Goal: Transaction & Acquisition: Obtain resource

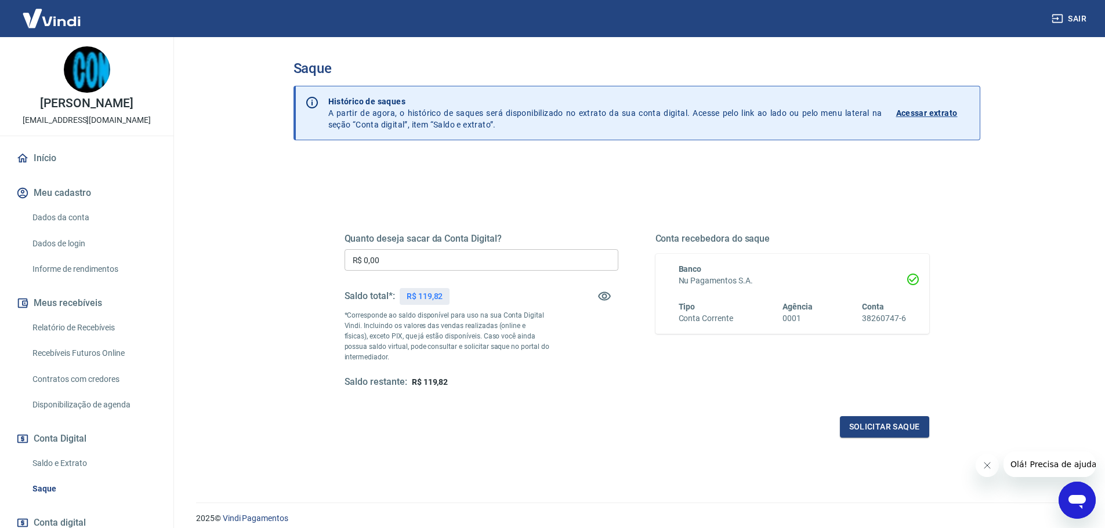
click at [443, 255] on input "R$ 0,00" at bounding box center [481, 259] width 274 height 21
type input "R$ 119,82"
click at [750, 425] on button "Solicitar saque" at bounding box center [884, 426] width 89 height 21
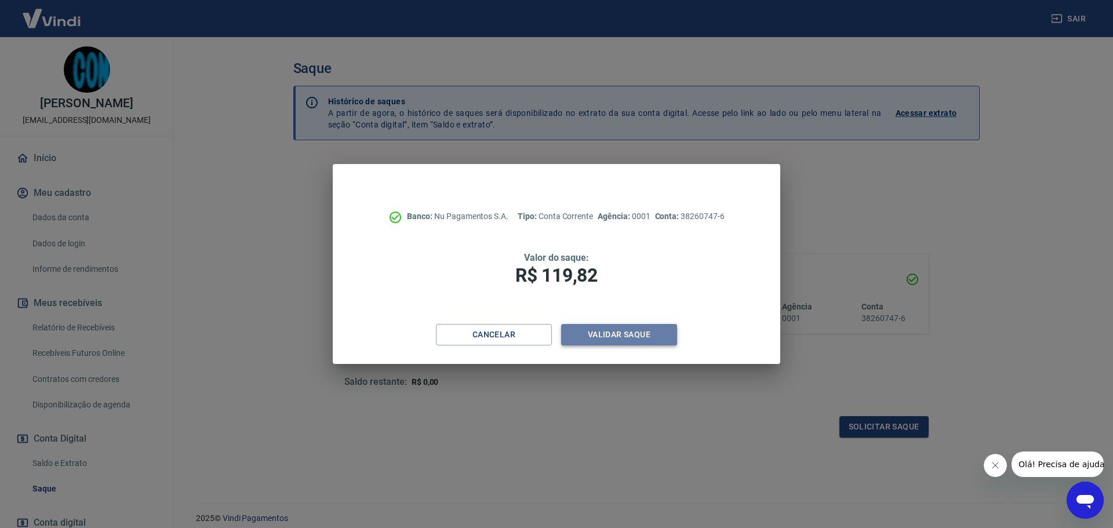
click at [641, 335] on button "Validar saque" at bounding box center [619, 334] width 116 height 21
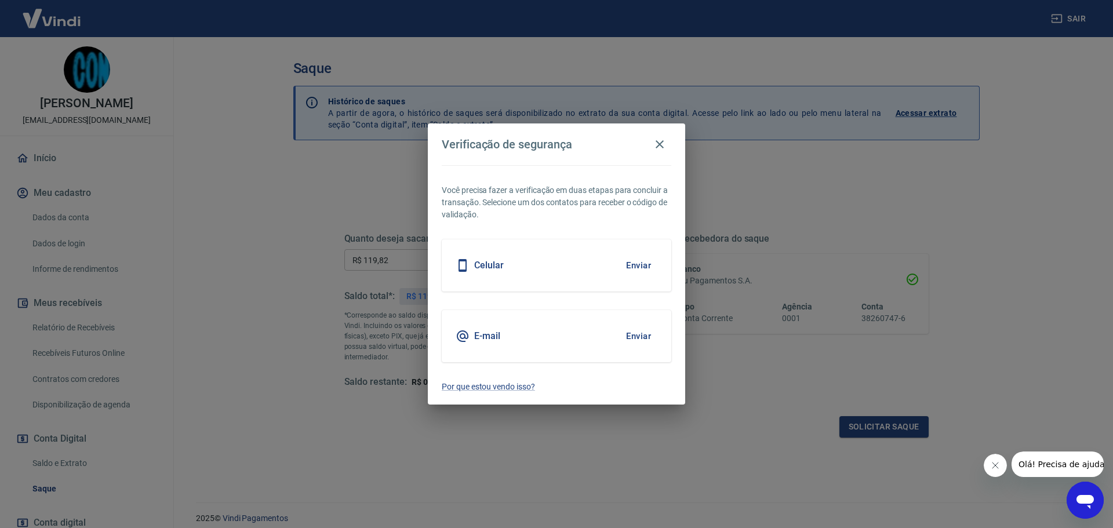
click at [639, 265] on button "Enviar" at bounding box center [639, 265] width 38 height 24
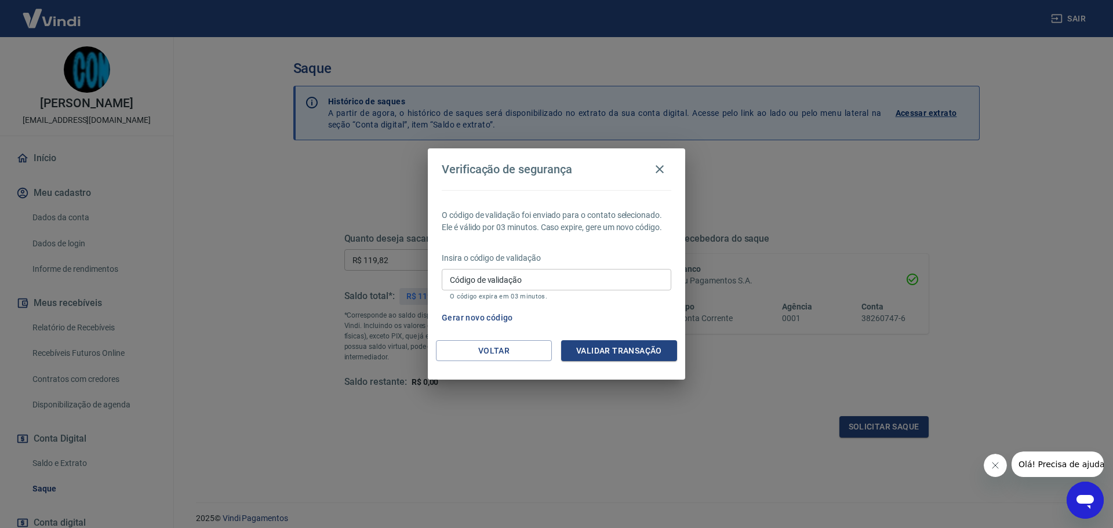
click at [487, 317] on button "Gerar novo código" at bounding box center [477, 317] width 81 height 21
click at [493, 312] on button "Gerar novo código" at bounding box center [477, 317] width 81 height 21
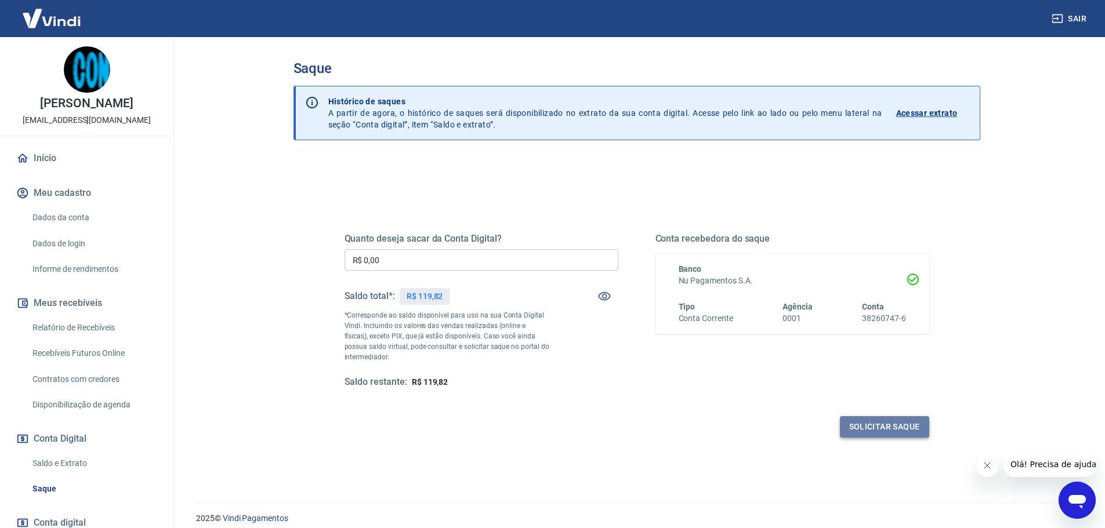
click at [914, 423] on button "Solicitar saque" at bounding box center [884, 426] width 89 height 21
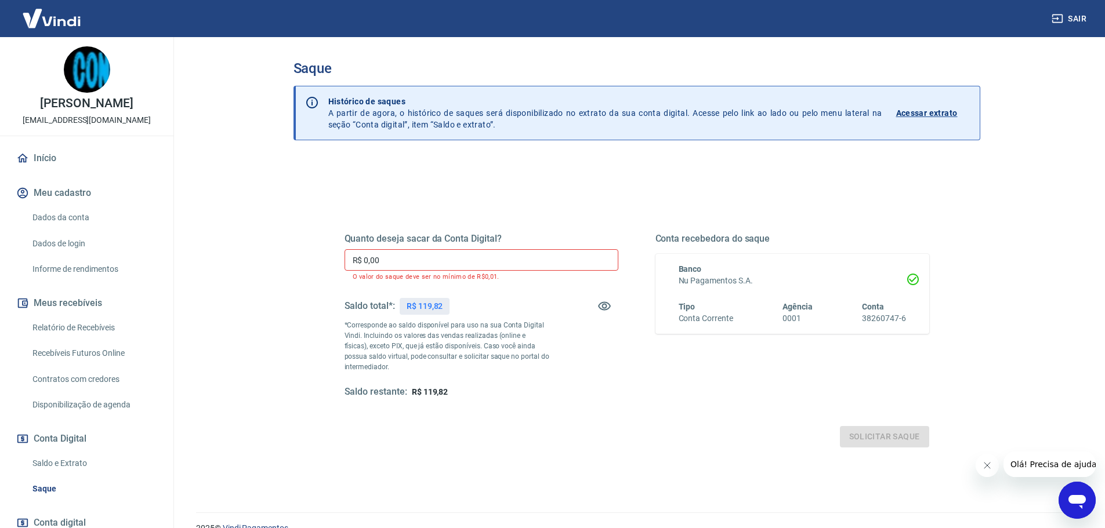
click at [457, 253] on input "R$ 0,00" at bounding box center [481, 259] width 274 height 21
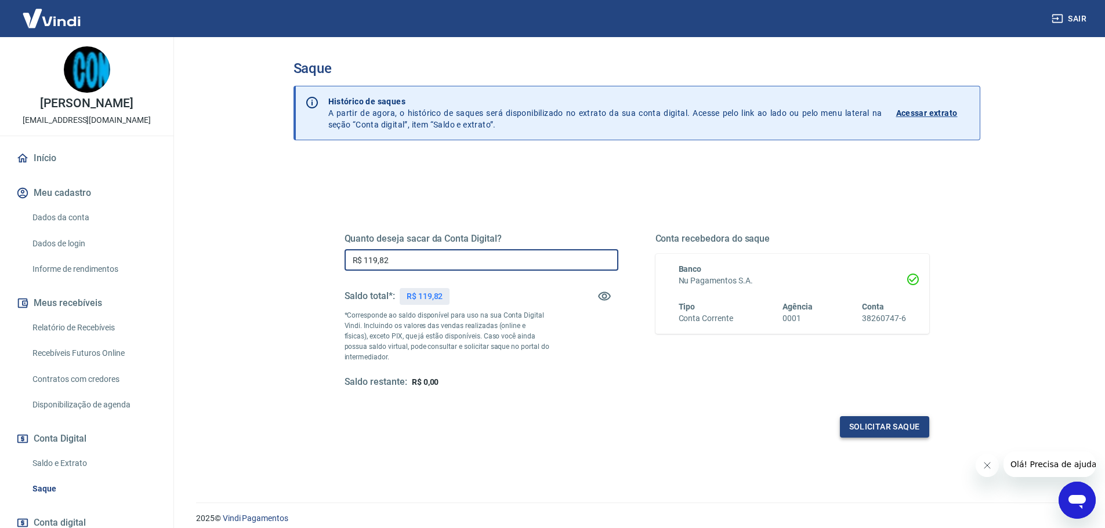
type input "R$ 119,82"
click at [883, 417] on button "Solicitar saque" at bounding box center [884, 426] width 89 height 21
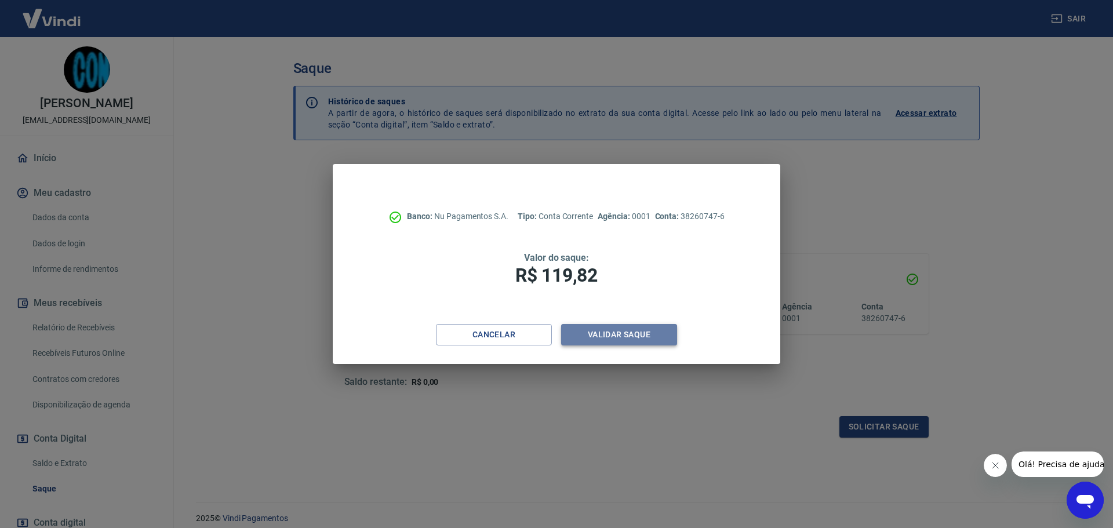
click at [647, 335] on button "Validar saque" at bounding box center [619, 334] width 116 height 21
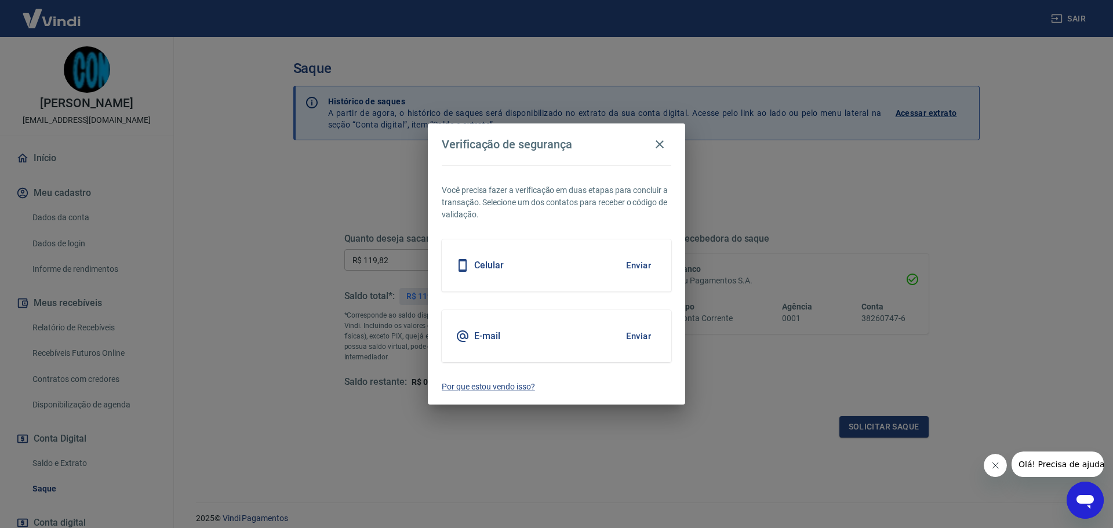
click at [627, 275] on button "Enviar" at bounding box center [639, 265] width 38 height 24
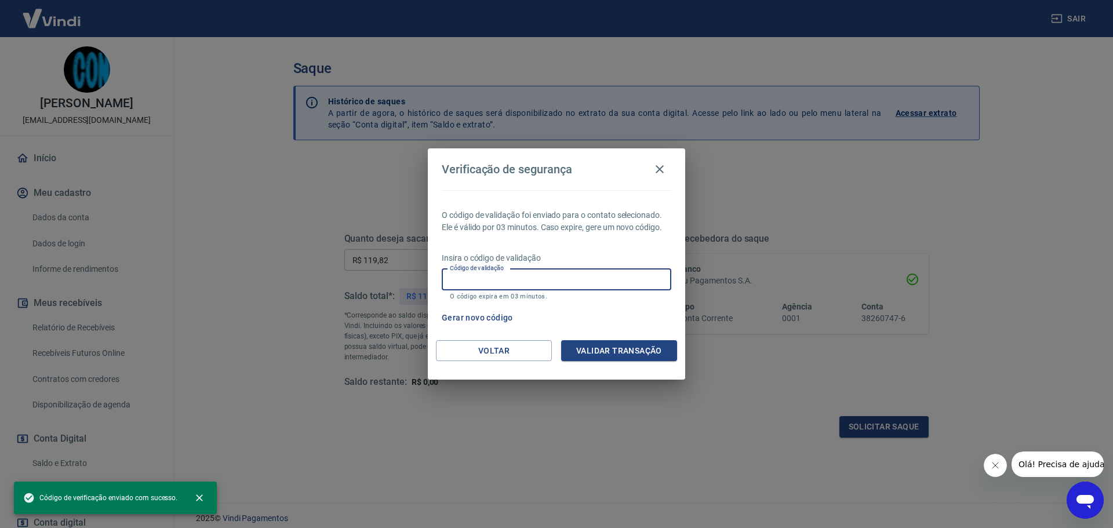
click at [626, 275] on input "Código de validação" at bounding box center [557, 279] width 230 height 21
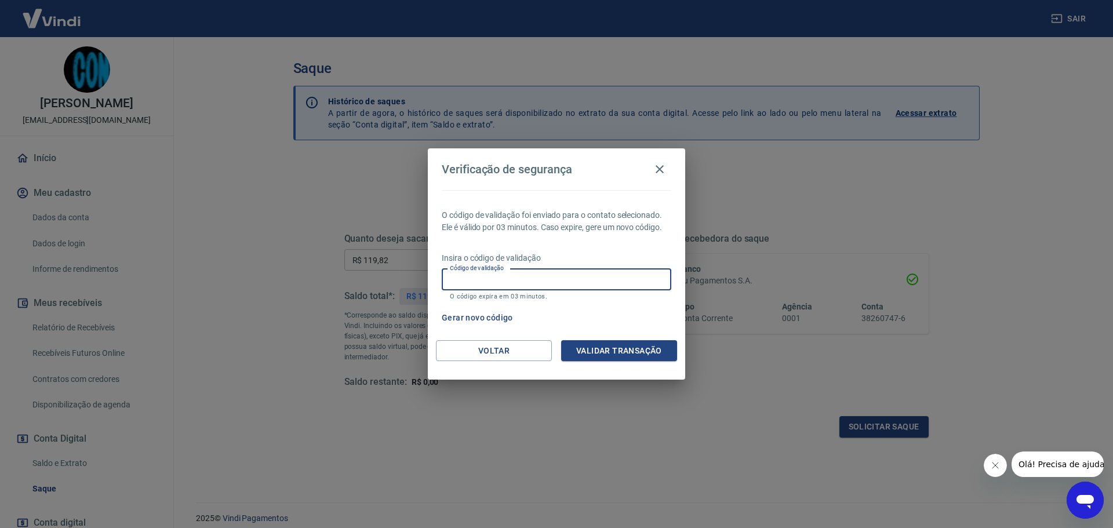
click at [622, 245] on div "O código de validação foi enviado para o contato selecionado. Ele é válido por …" at bounding box center [556, 265] width 257 height 150
click at [488, 314] on button "Gerar novo código" at bounding box center [477, 317] width 81 height 21
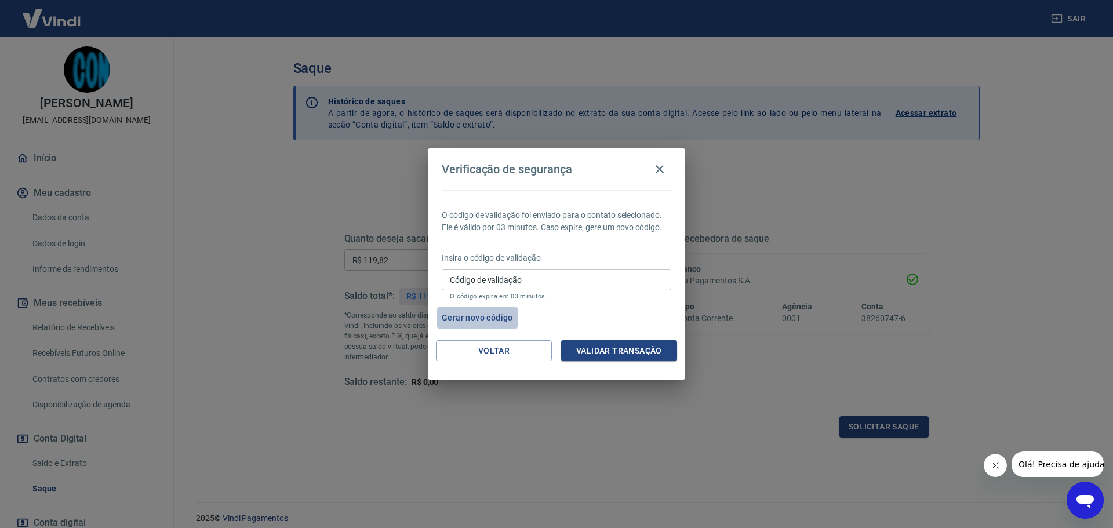
click at [475, 313] on button "Gerar novo código" at bounding box center [477, 317] width 81 height 21
click at [500, 313] on button "Gerar novo código" at bounding box center [477, 317] width 81 height 21
click at [608, 341] on button "Validar transação" at bounding box center [619, 350] width 116 height 21
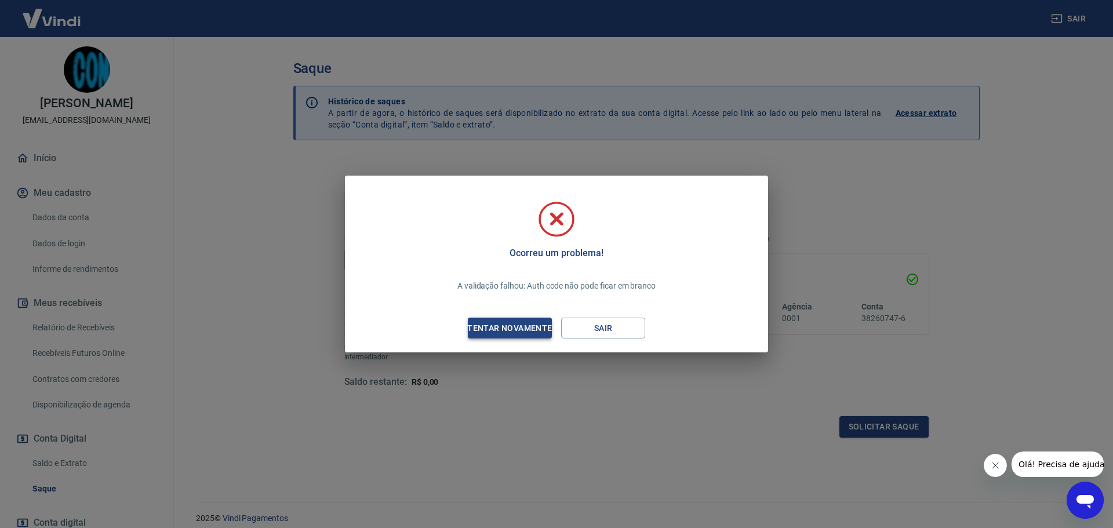
click at [502, 322] on div "Tentar novamente" at bounding box center [509, 328] width 112 height 14
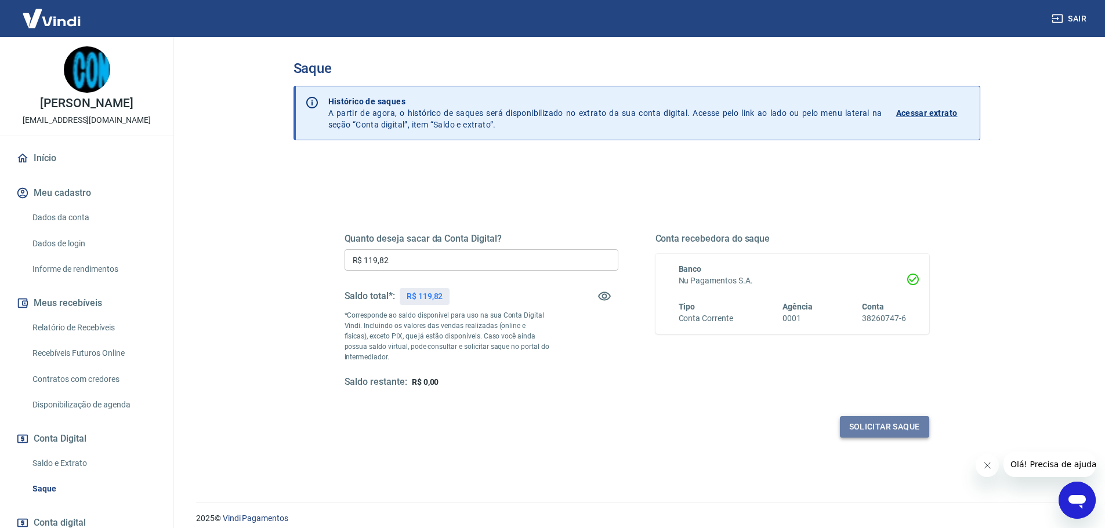
click at [905, 427] on button "Solicitar saque" at bounding box center [884, 426] width 89 height 21
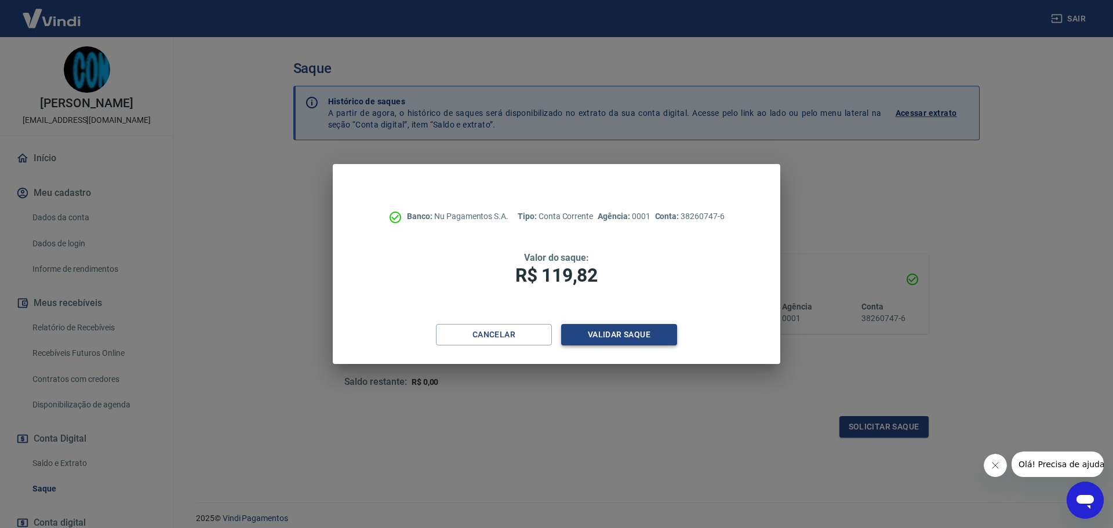
click at [626, 341] on button "Validar saque" at bounding box center [619, 334] width 116 height 21
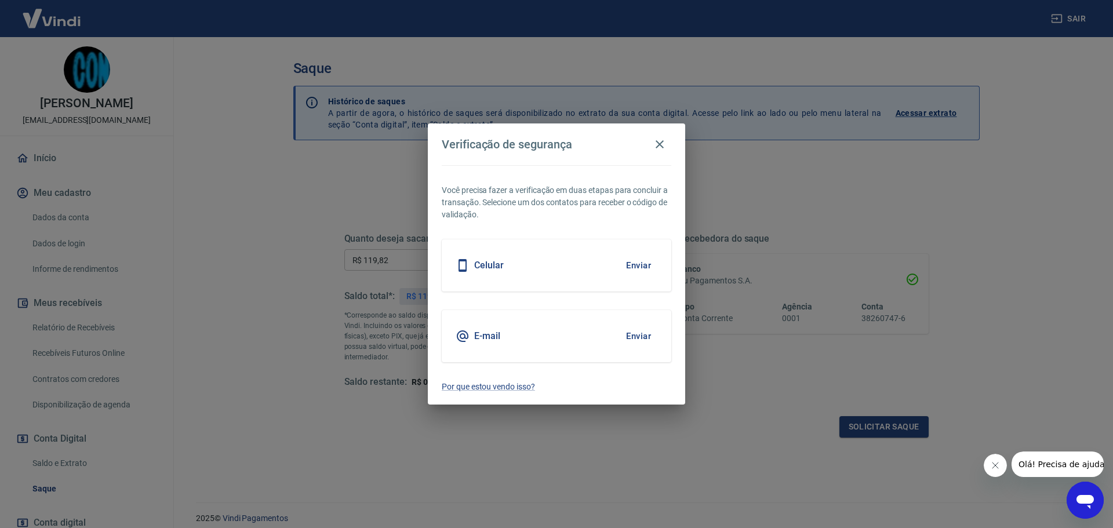
click at [484, 269] on h5 "Celular" at bounding box center [489, 266] width 30 height 12
click at [641, 266] on button "Enviar" at bounding box center [639, 265] width 38 height 24
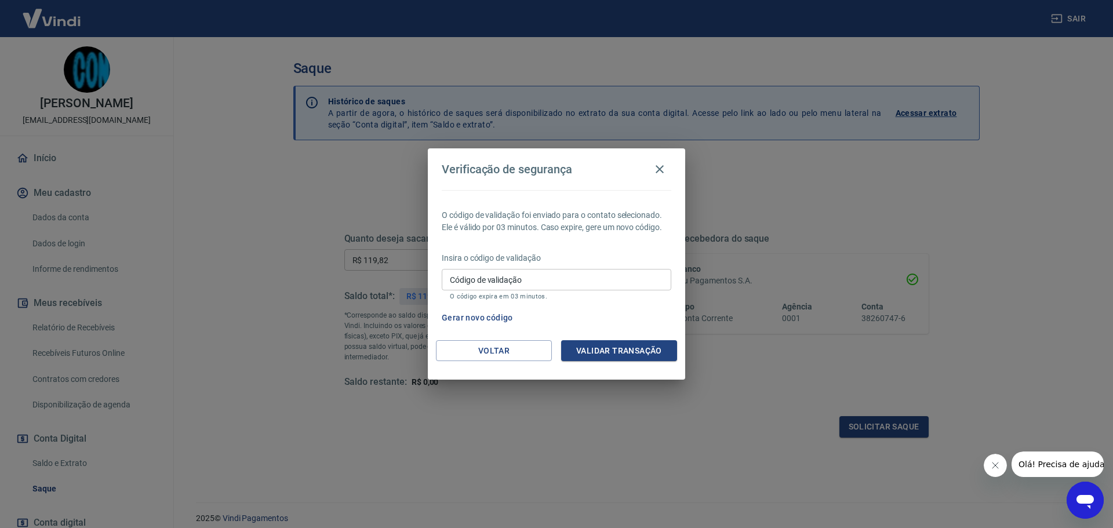
click at [460, 325] on button "Gerar novo código" at bounding box center [477, 317] width 81 height 21
click at [494, 322] on button "Gerar novo código" at bounding box center [477, 317] width 81 height 21
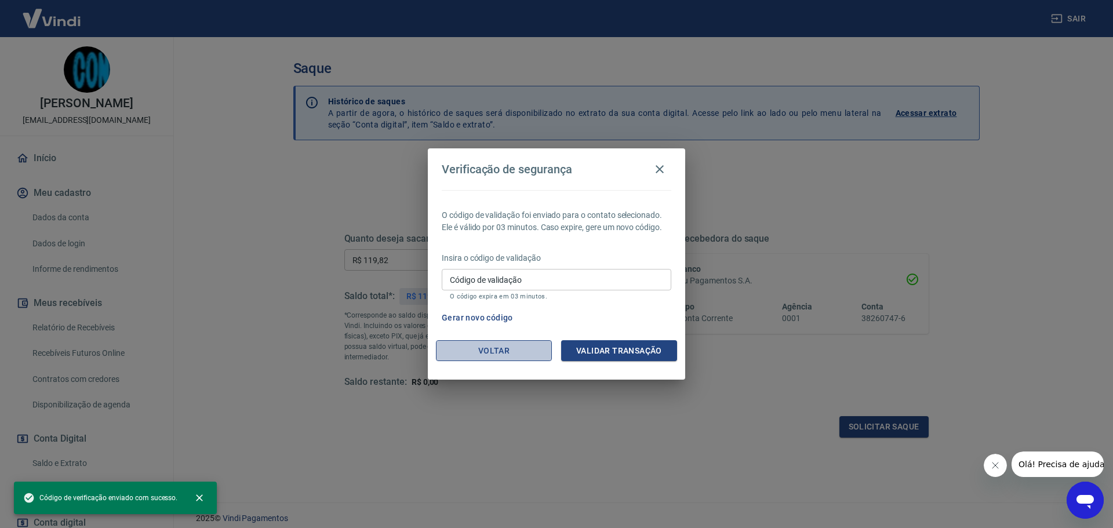
click at [525, 347] on button "Voltar" at bounding box center [494, 350] width 116 height 21
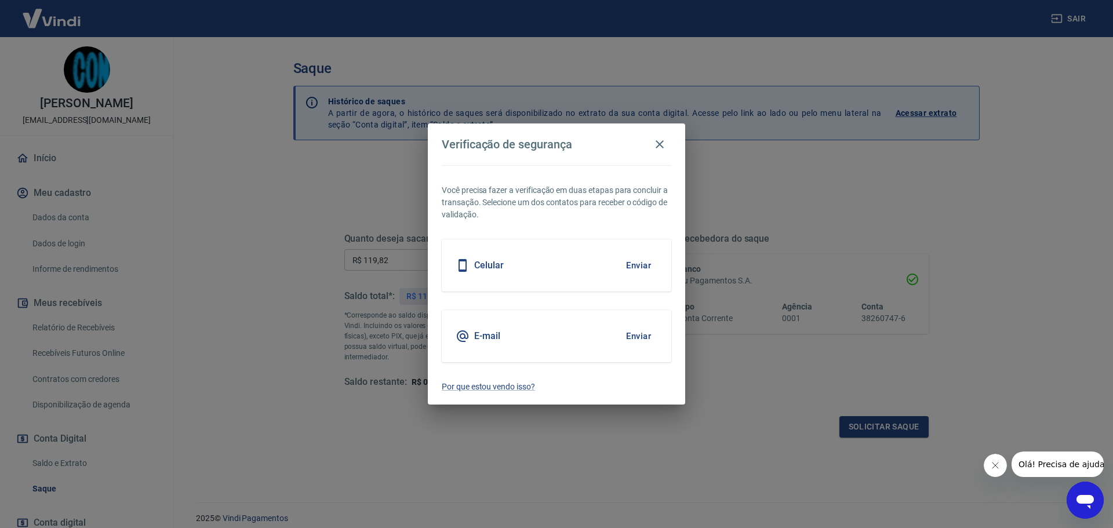
click at [637, 330] on button "Enviar" at bounding box center [639, 336] width 38 height 24
click at [625, 334] on button "Enviar" at bounding box center [639, 336] width 38 height 24
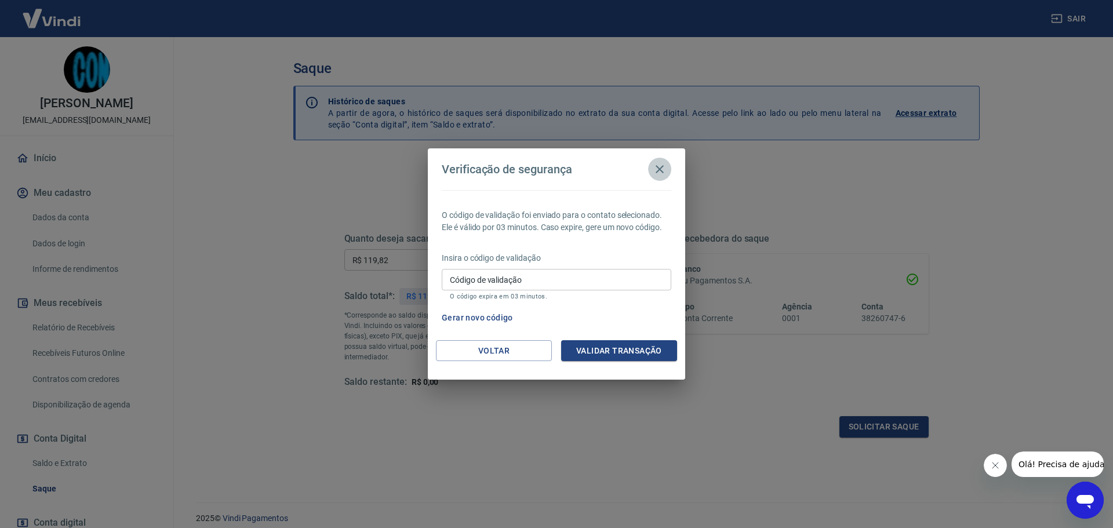
click at [657, 172] on icon "button" at bounding box center [660, 169] width 8 height 8
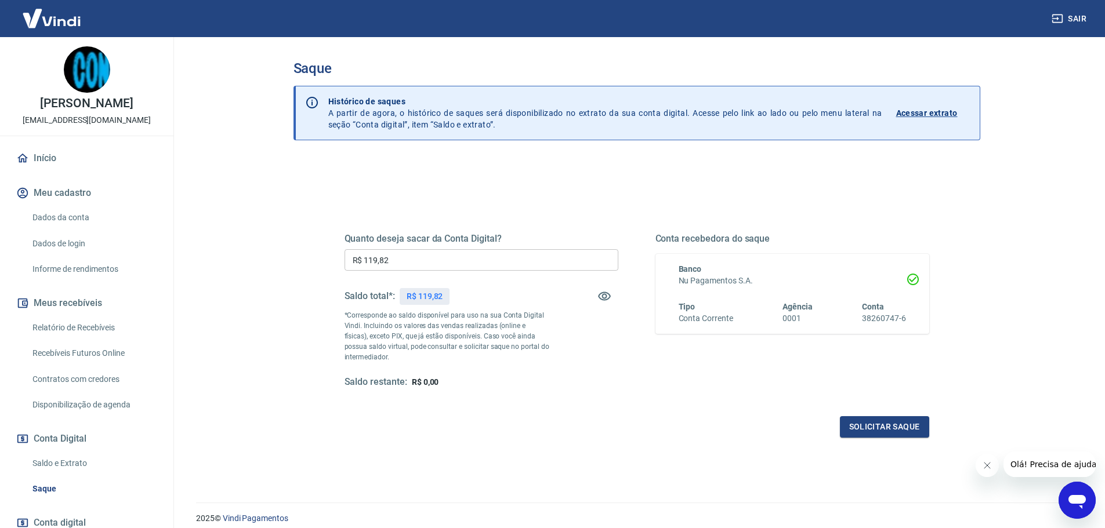
click at [398, 262] on input "R$ 119,82" at bounding box center [481, 259] width 274 height 21
click at [461, 292] on div "Saldo total*: R$ 119,82" at bounding box center [481, 296] width 274 height 28
click at [865, 420] on button "Solicitar saque" at bounding box center [884, 426] width 89 height 21
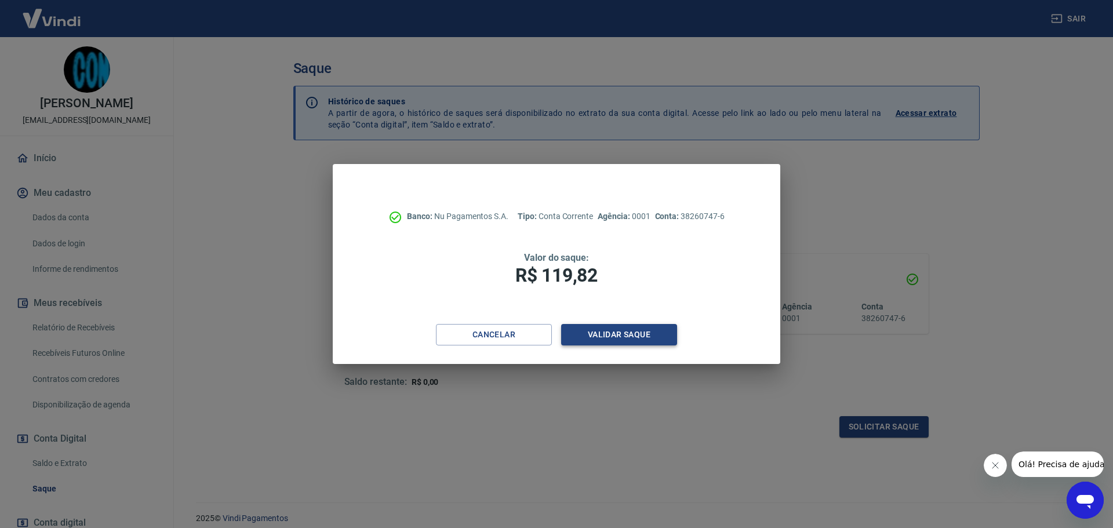
click at [645, 336] on button "Validar saque" at bounding box center [619, 334] width 116 height 21
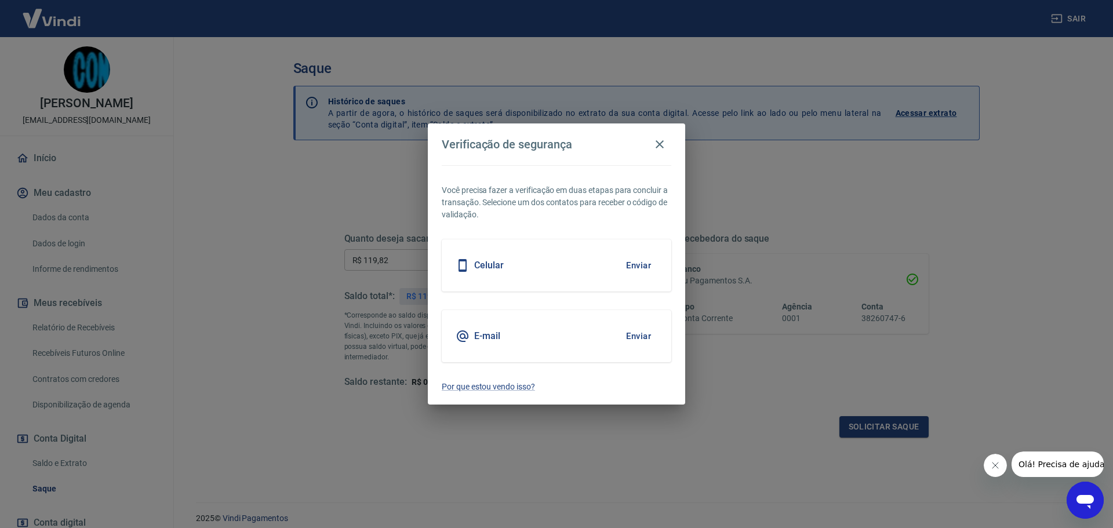
click at [637, 265] on button "Enviar" at bounding box center [639, 265] width 38 height 24
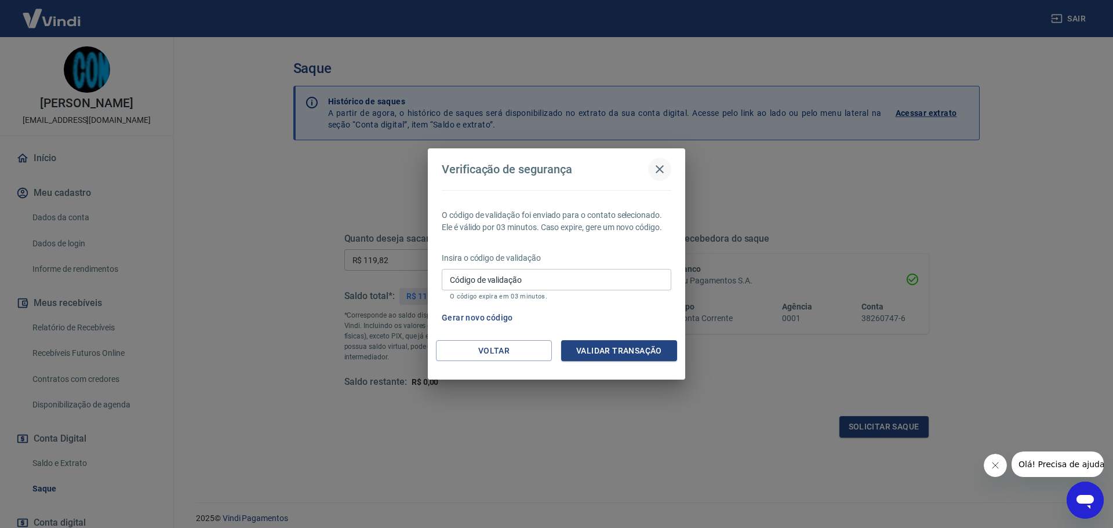
click at [655, 174] on icon "button" at bounding box center [660, 169] width 14 height 14
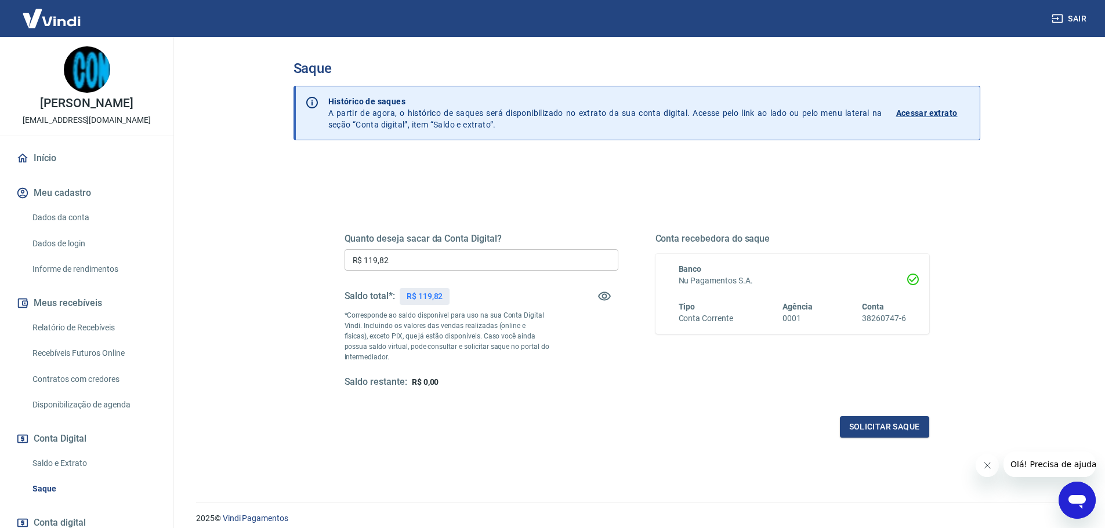
click at [422, 263] on input "R$ 119,82" at bounding box center [481, 259] width 274 height 21
click at [421, 263] on input "R$ 119,82" at bounding box center [481, 259] width 274 height 21
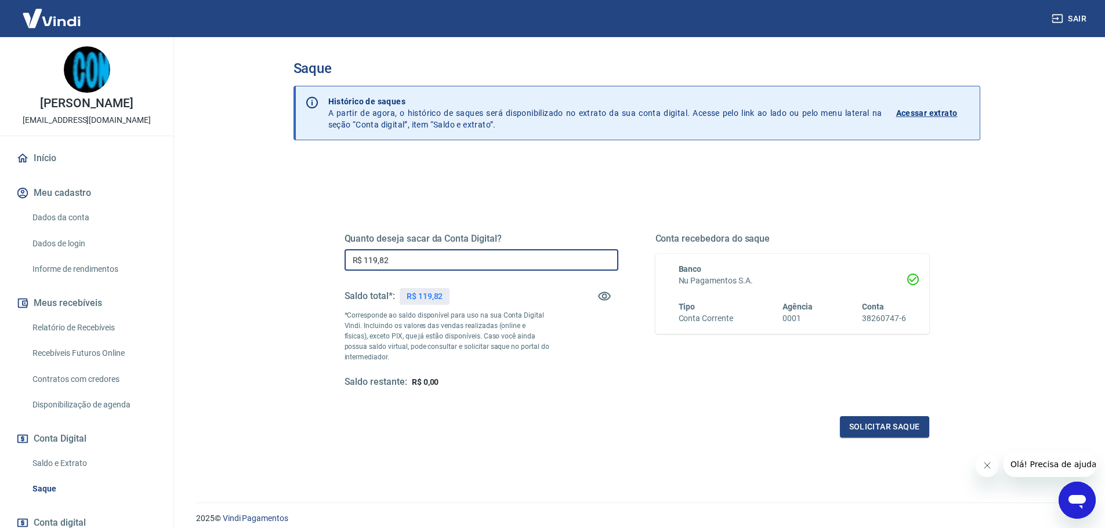
click at [421, 263] on input "R$ 119,82" at bounding box center [481, 259] width 274 height 21
click at [424, 226] on div "Quanto deseja sacar da Conta Digital? R$ 119,82 ​ Saldo total*: R$ 119,82 *Corr…" at bounding box center [636, 321] width 585 height 233
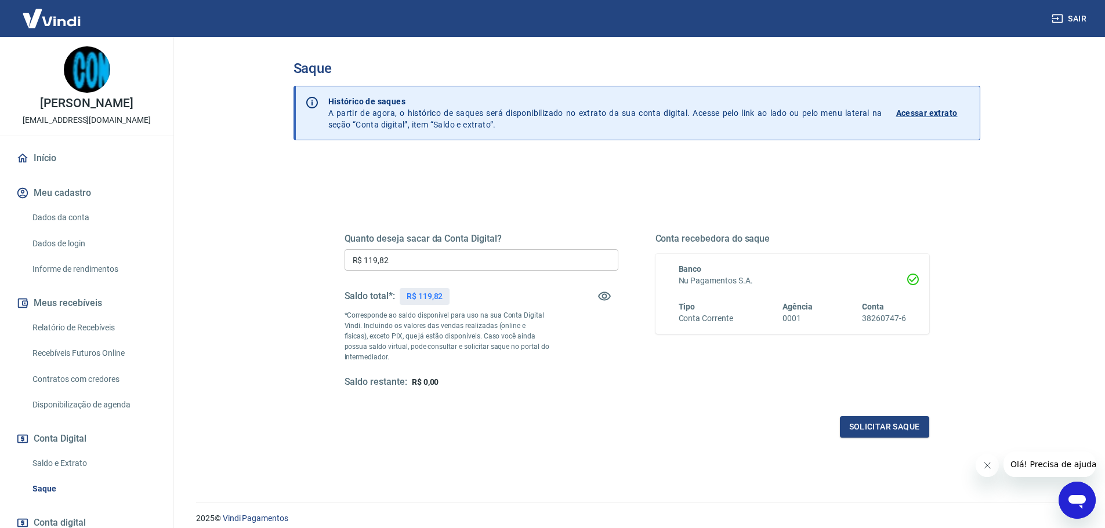
click at [444, 232] on div "Quanto deseja sacar da Conta Digital? R$ 119,82 ​ Saldo total*: R$ 119,82 *Corr…" at bounding box center [636, 321] width 585 height 233
click at [445, 232] on div "Quanto deseja sacar da Conta Digital? R$ 119,82 ​ Saldo total*: R$ 119,82 *Corr…" at bounding box center [636, 321] width 585 height 233
click at [390, 234] on h5 "Quanto deseja sacar da Conta Digital?" at bounding box center [481, 239] width 274 height 12
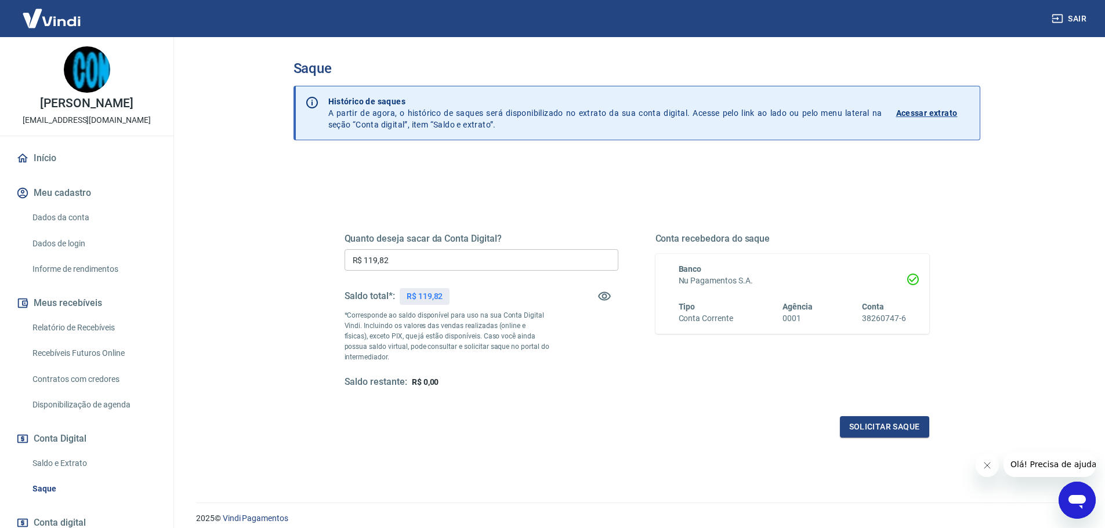
click at [355, 104] on p "Histórico de saques" at bounding box center [605, 102] width 554 height 12
click at [444, 124] on p "Histórico de saques A partir de agora, o histórico de saques será disponibiliza…" at bounding box center [605, 113] width 554 height 35
click at [501, 127] on p "Histórico de saques A partir de agora, o histórico de saques será disponibiliza…" at bounding box center [605, 113] width 554 height 35
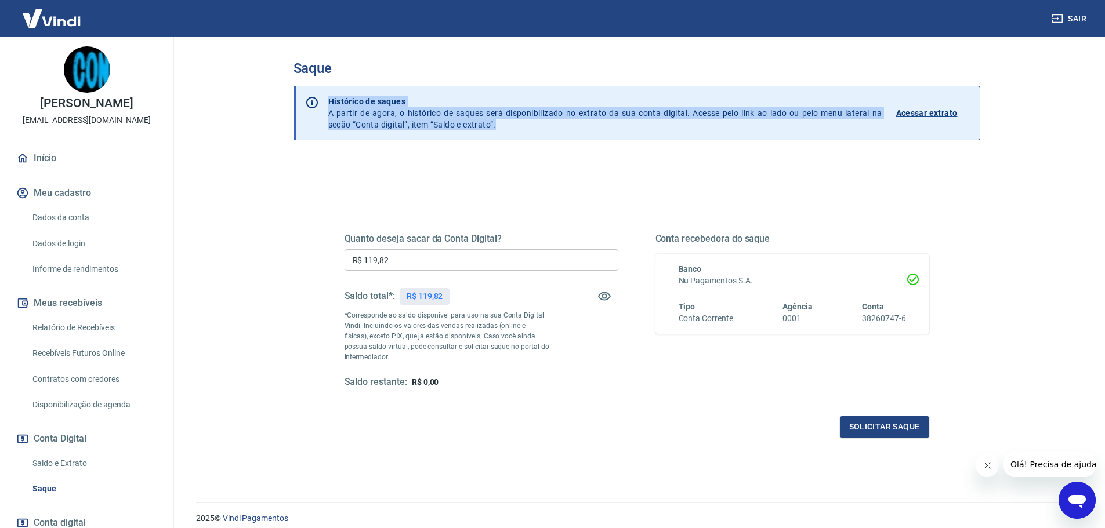
drag, startPoint x: 485, startPoint y: 126, endPoint x: 317, endPoint y: 96, distance: 170.9
click at [308, 96] on div "Histórico de saques A partir de agora, o histórico de saques será disponibiliza…" at bounding box center [636, 113] width 687 height 55
drag, startPoint x: 370, startPoint y: 97, endPoint x: 386, endPoint y: 99, distance: 15.8
click at [372, 97] on p "Histórico de saques" at bounding box center [605, 102] width 554 height 12
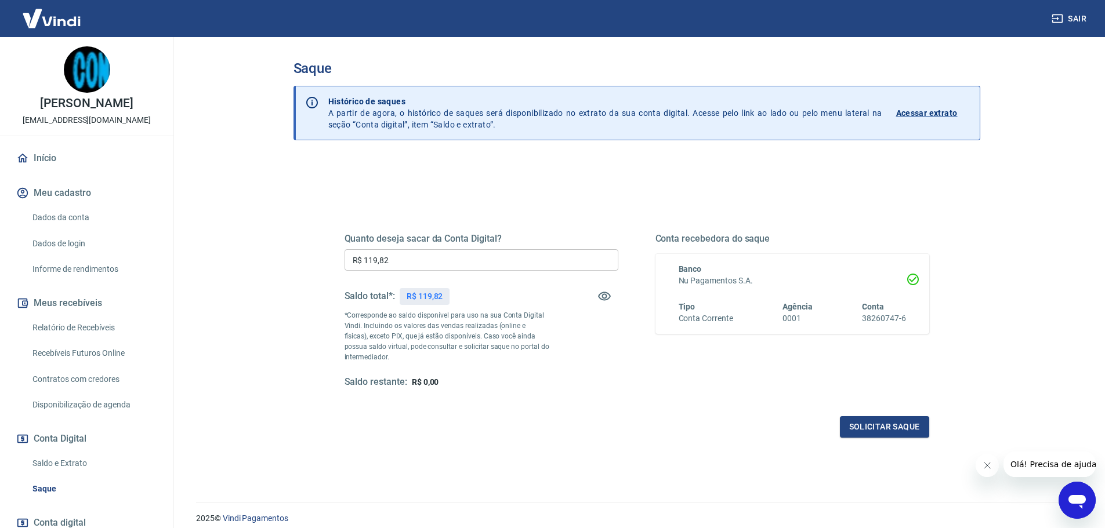
click at [641, 370] on div "Quanto deseja sacar da Conta Digital? R$ 119,82 ​ Saldo total*: R$ 119,82 *Corr…" at bounding box center [636, 310] width 585 height 155
click at [396, 262] on input "R$ 119,82" at bounding box center [481, 259] width 274 height 21
click at [408, 219] on div "Quanto deseja sacar da Conta Digital? R$ 119,82 ​ Saldo total*: R$ 119,82 *Corr…" at bounding box center [636, 321] width 585 height 233
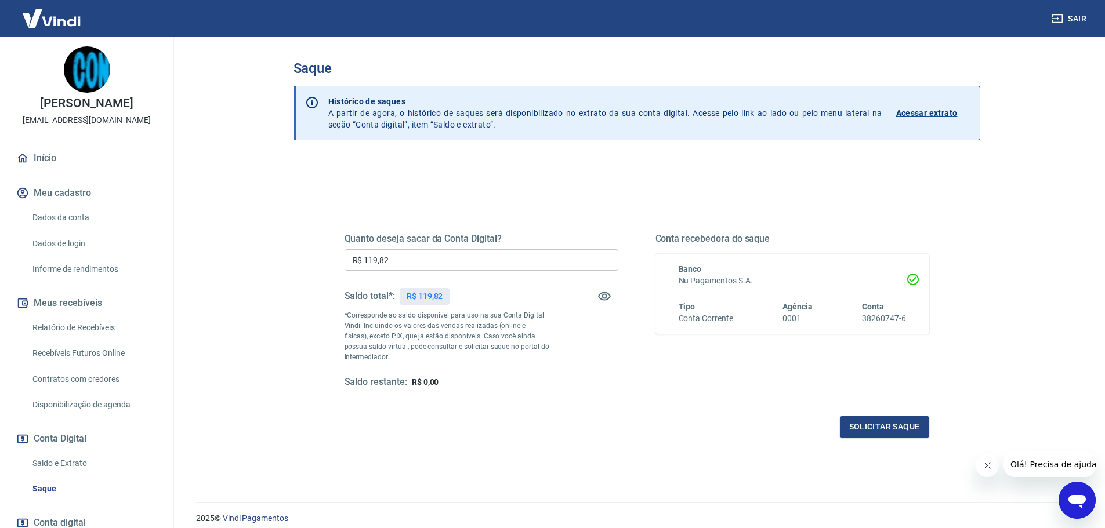
click at [398, 238] on h5 "Quanto deseja sacar da Conta Digital?" at bounding box center [481, 239] width 274 height 12
click at [420, 206] on div "Quanto deseja sacar da Conta Digital? R$ 119,82 ​ Saldo total*: R$ 119,82 *Corr…" at bounding box center [636, 321] width 585 height 233
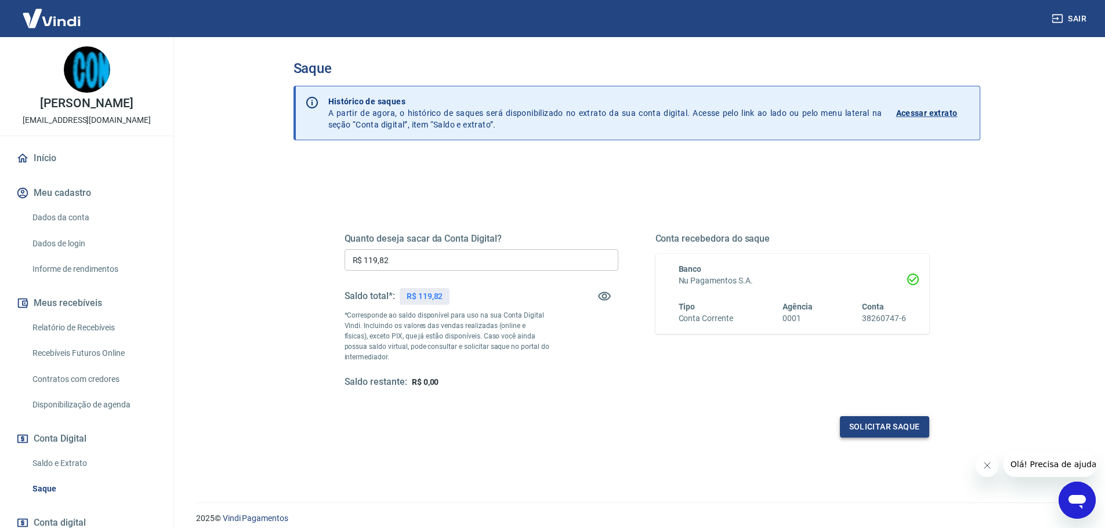
click at [871, 430] on button "Solicitar saque" at bounding box center [884, 426] width 89 height 21
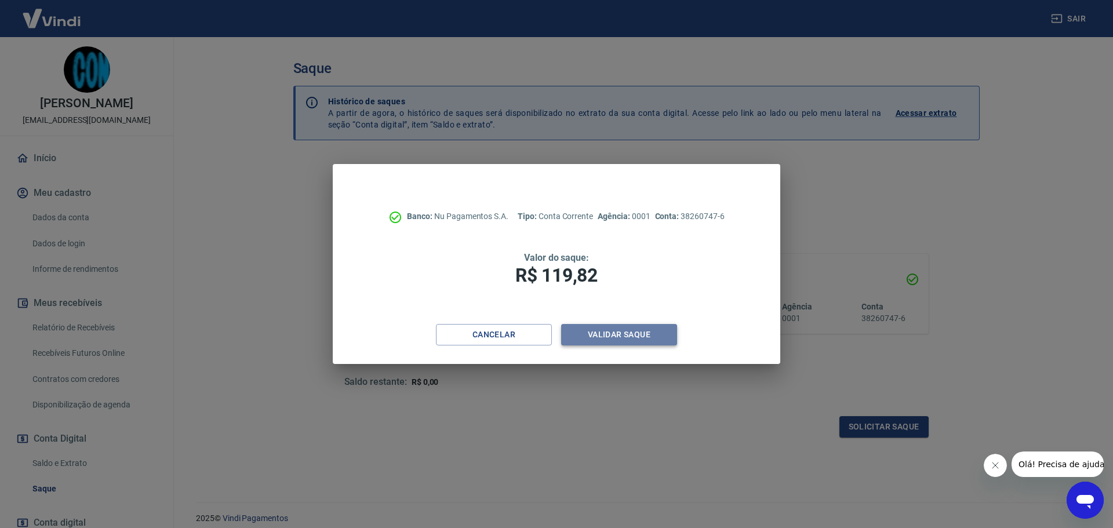
click at [624, 332] on button "Validar saque" at bounding box center [619, 334] width 116 height 21
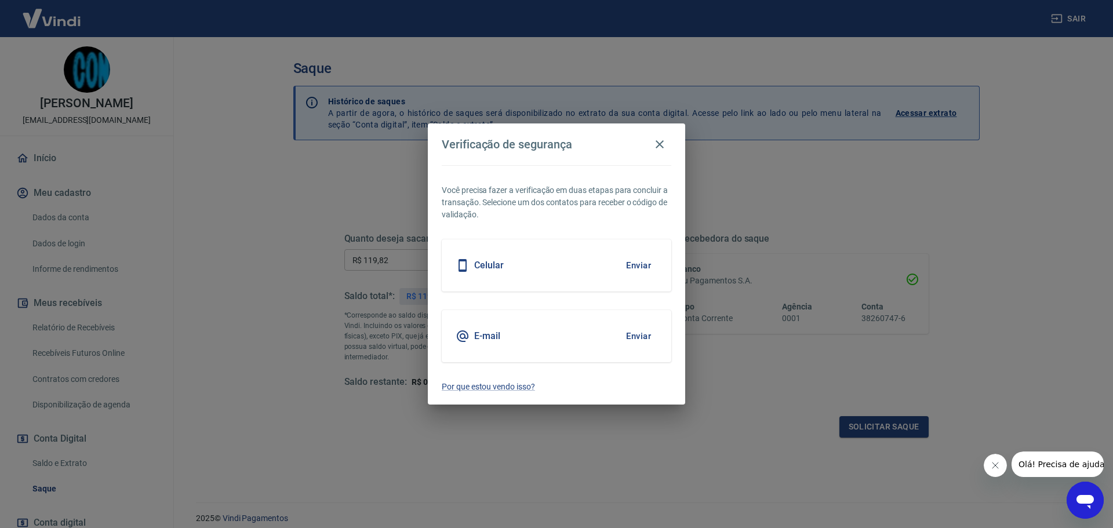
click at [554, 271] on div "Celular Enviar" at bounding box center [557, 265] width 230 height 52
click at [622, 265] on button "Enviar" at bounding box center [639, 265] width 38 height 24
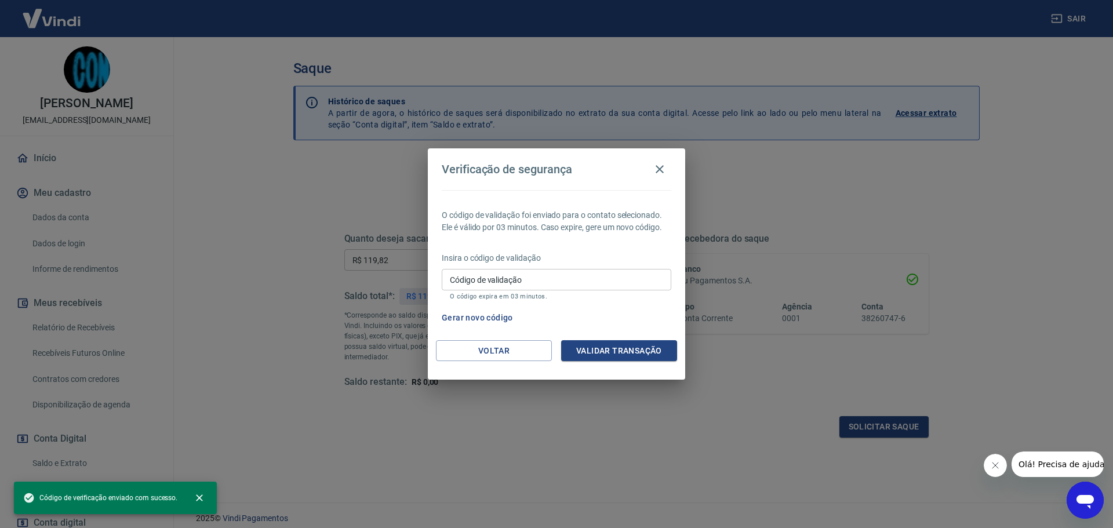
click at [156, 498] on span "Código de verificação enviado com sucesso." at bounding box center [100, 498] width 154 height 12
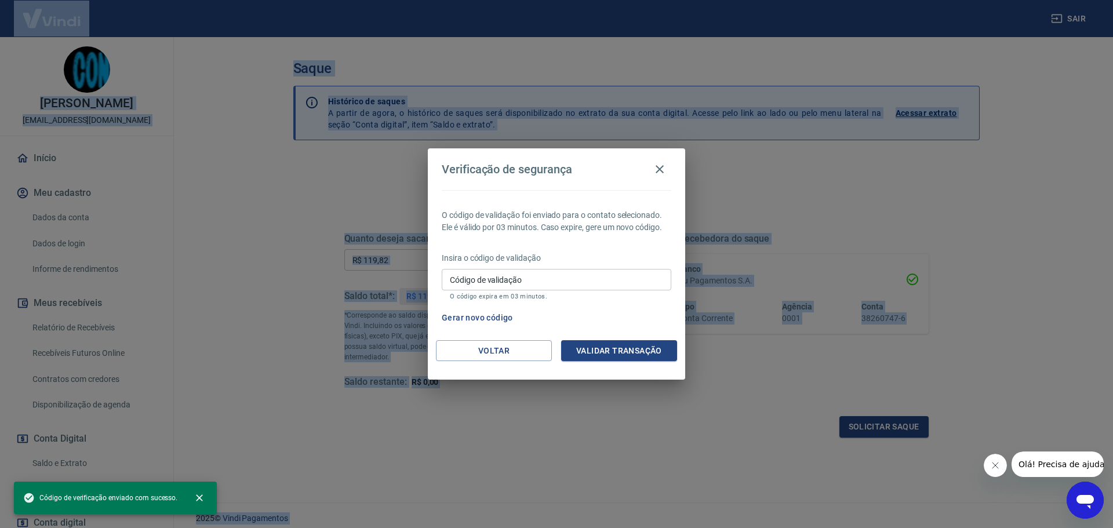
click at [155, 498] on span "Código de verificação enviado com sucesso." at bounding box center [100, 498] width 154 height 12
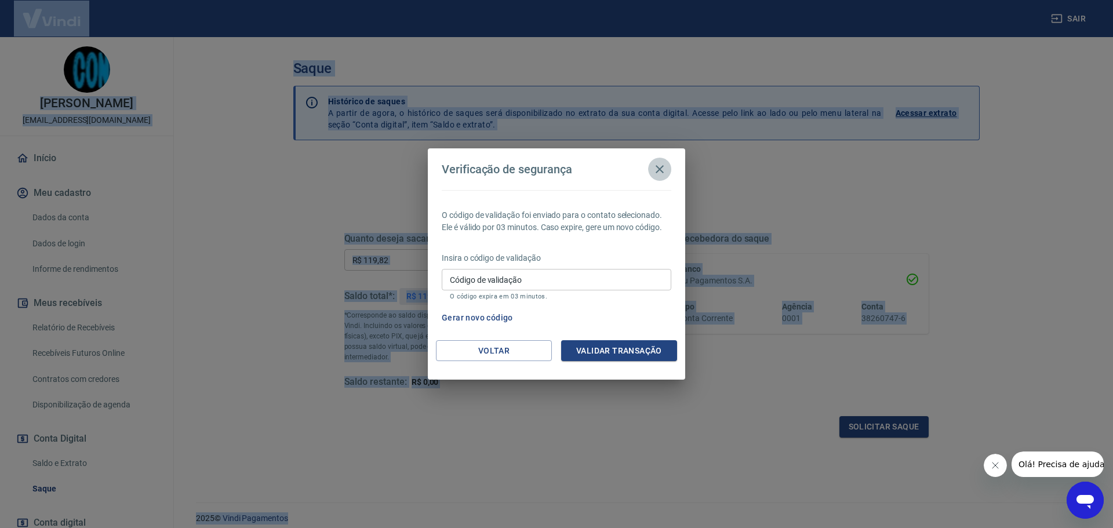
click at [658, 163] on icon "button" at bounding box center [660, 169] width 14 height 14
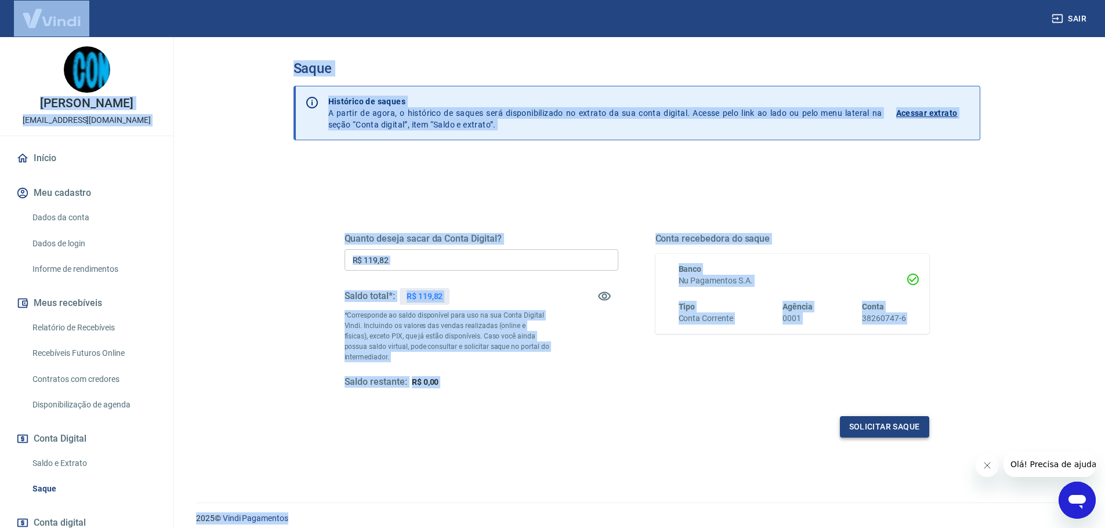
click at [883, 423] on button "Solicitar saque" at bounding box center [884, 426] width 89 height 21
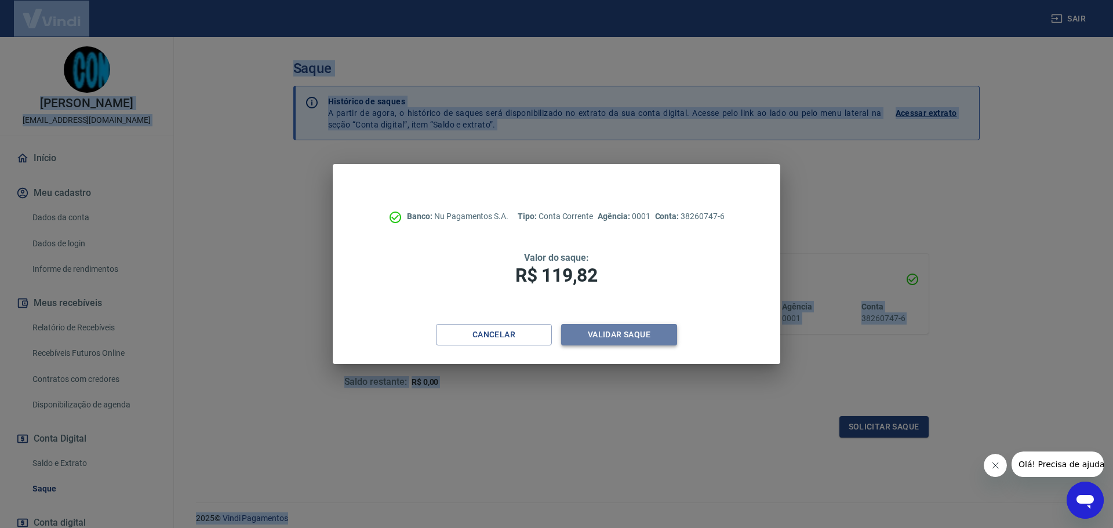
click at [617, 326] on button "Validar saque" at bounding box center [619, 334] width 116 height 21
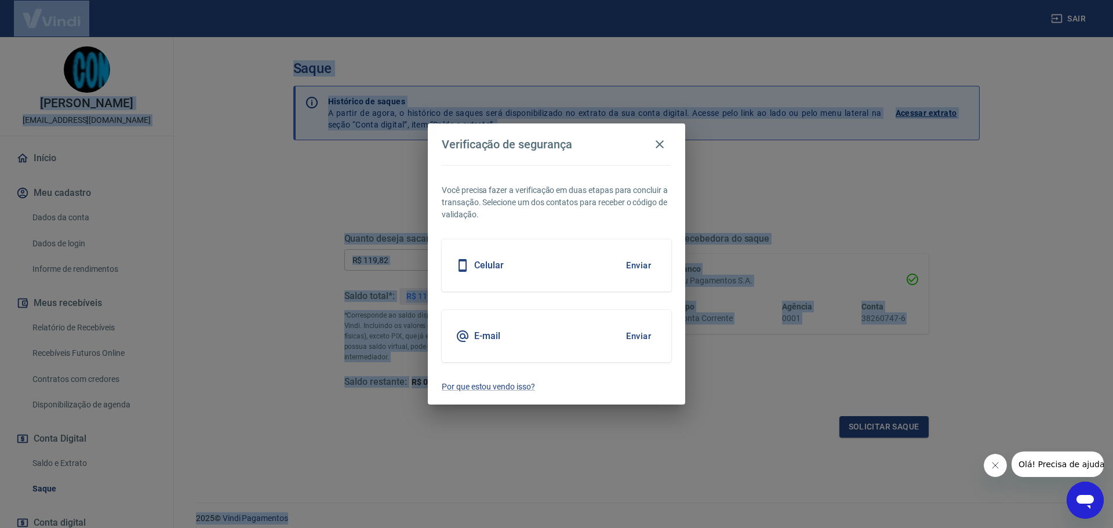
click at [645, 264] on button "Enviar" at bounding box center [639, 265] width 38 height 24
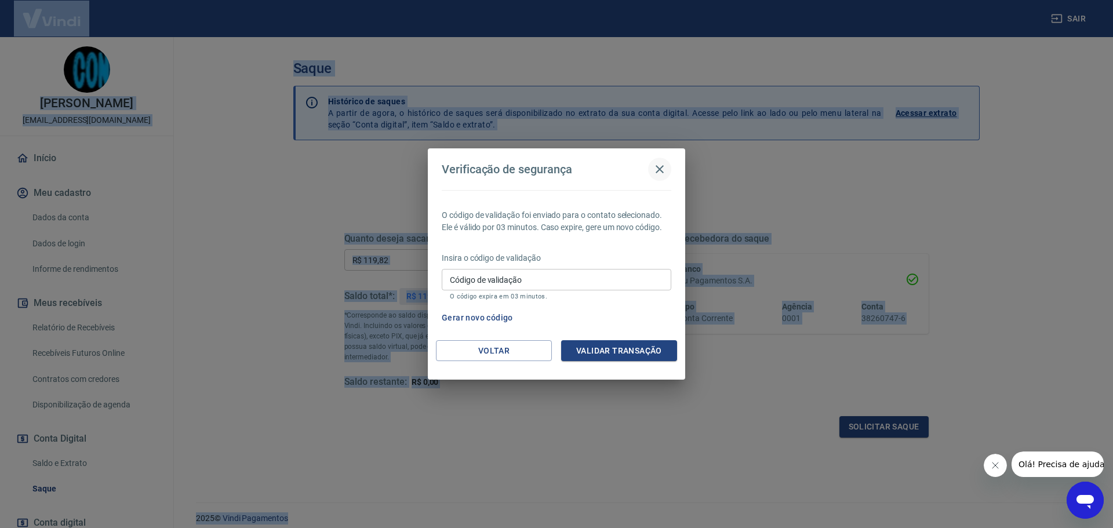
click at [663, 170] on icon "button" at bounding box center [660, 169] width 14 height 14
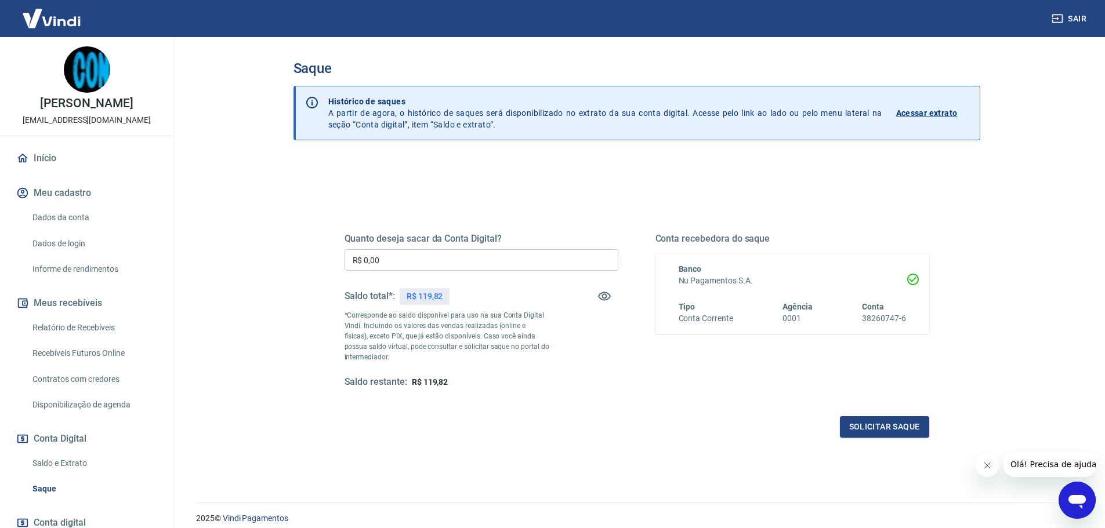
click at [426, 270] on input "R$ 0,00" at bounding box center [481, 259] width 274 height 21
type input "R$ 119,82"
click at [885, 420] on button "Solicitar saque" at bounding box center [884, 426] width 89 height 21
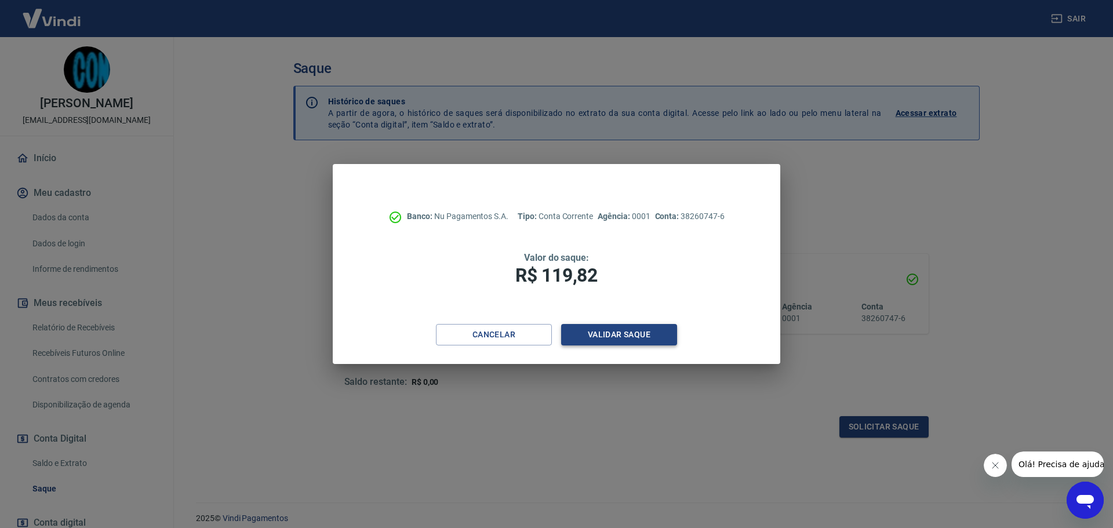
click at [615, 333] on button "Validar saque" at bounding box center [619, 334] width 116 height 21
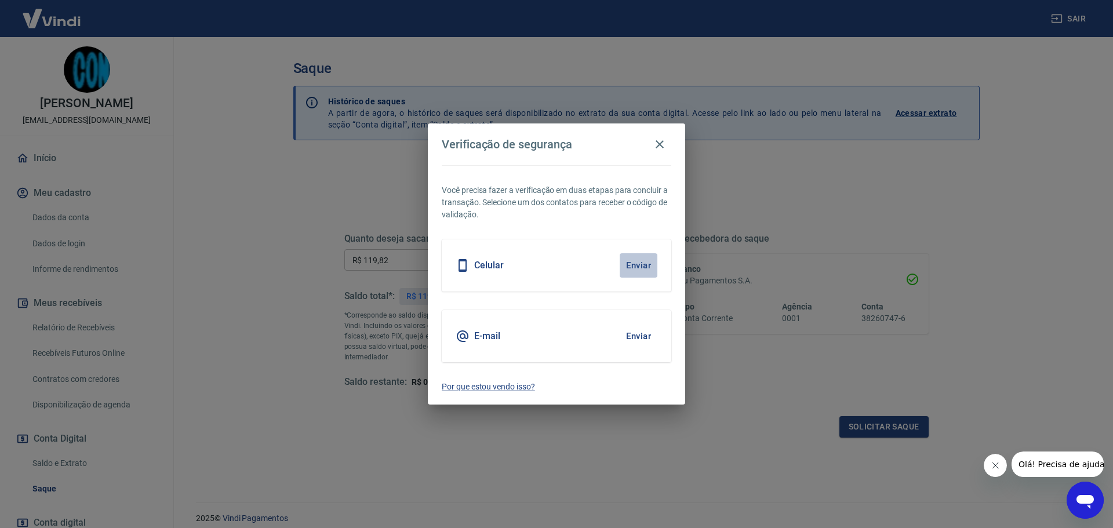
click at [649, 262] on button "Enviar" at bounding box center [639, 265] width 38 height 24
